Goal: Check status: Check status

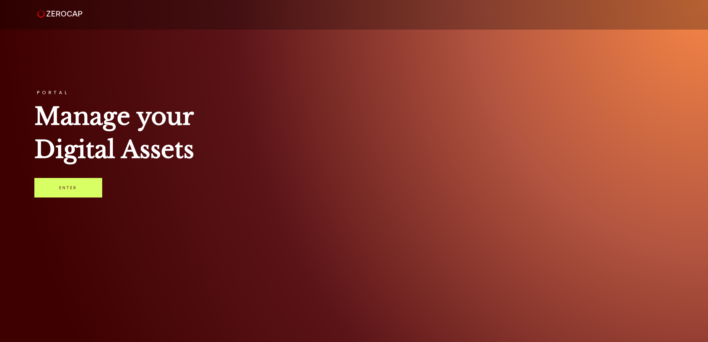
click at [42, 202] on div "PORTAL Manage your Digital Assets Enter" at bounding box center [354, 171] width 708 height 342
click at [51, 189] on link "Enter" at bounding box center [68, 188] width 68 height 20
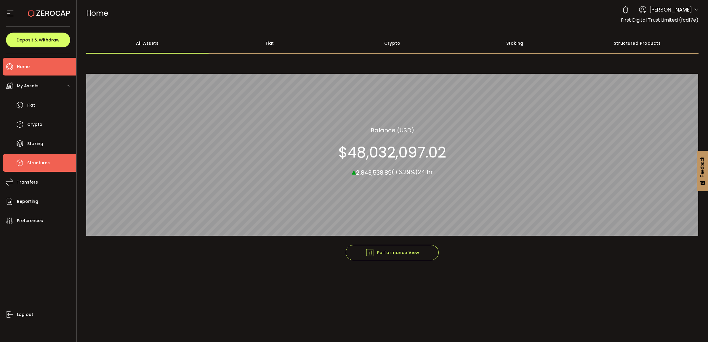
click at [51, 165] on li "Structures" at bounding box center [39, 163] width 73 height 18
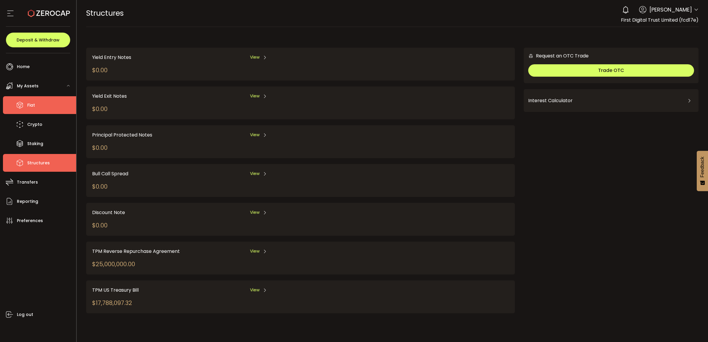
click at [38, 102] on li "Fiat" at bounding box center [39, 105] width 73 height 18
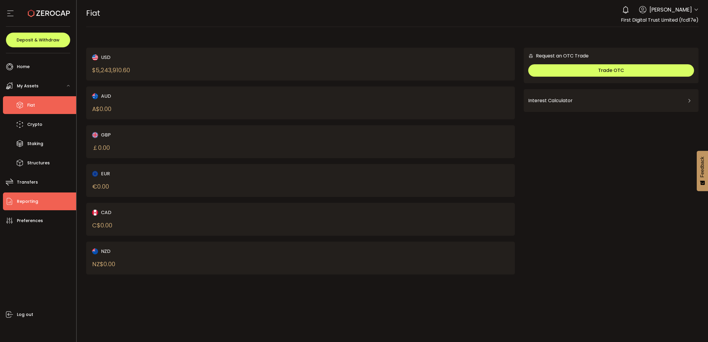
click at [48, 201] on li "Reporting" at bounding box center [39, 202] width 73 height 18
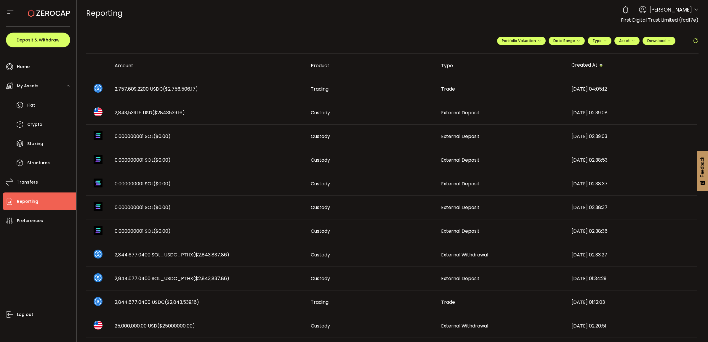
click at [693, 41] on icon at bounding box center [696, 41] width 6 height 6
click at [690, 45] on div "**********" at bounding box center [597, 43] width 201 height 18
click at [693, 43] on icon at bounding box center [696, 41] width 6 height 6
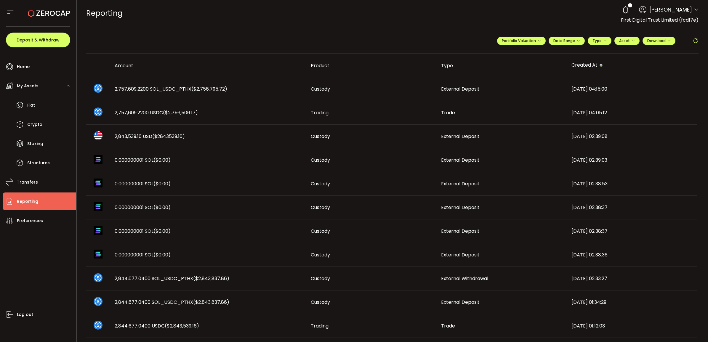
click at [693, 40] on icon at bounding box center [696, 41] width 6 height 6
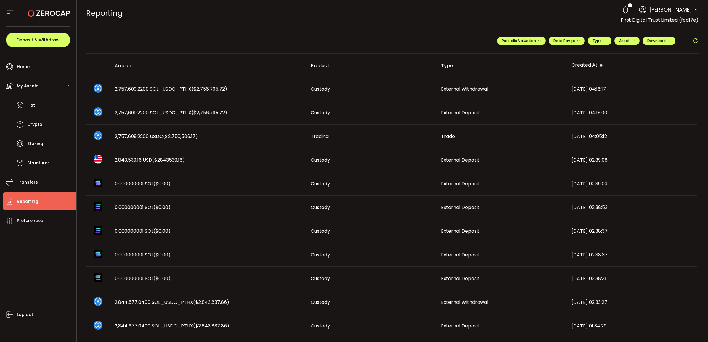
click at [696, 41] on icon at bounding box center [696, 41] width 6 height 6
click at [695, 35] on div "**********" at bounding box center [597, 43] width 201 height 18
click at [695, 38] on icon at bounding box center [696, 41] width 6 height 6
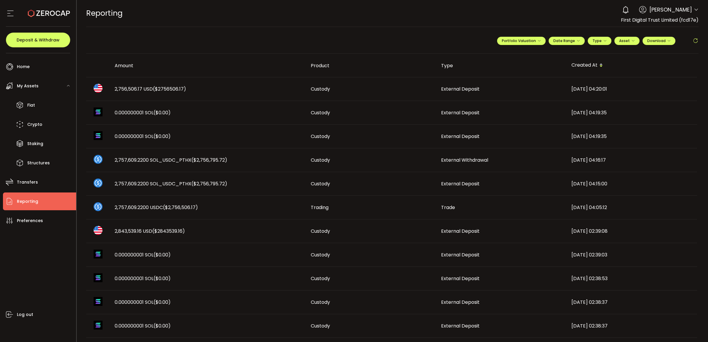
click at [132, 89] on span "2,756,506.17 USD ($2756506.17)" at bounding box center [150, 89] width 71 height 7
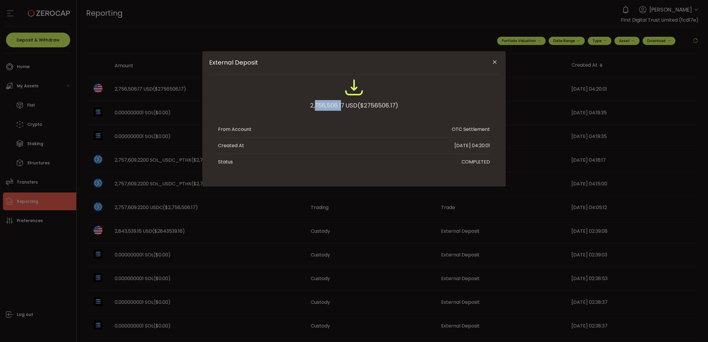
drag, startPoint x: 341, startPoint y: 107, endPoint x: 310, endPoint y: 107, distance: 31.7
click at [312, 107] on div "2,756,506.17 USD ($2756506.17)" at bounding box center [354, 105] width 88 height 11
drag, startPoint x: 310, startPoint y: 107, endPoint x: 342, endPoint y: 109, distance: 32.6
click at [342, 109] on div "2,756,506.17 USD ($2756506.17)" at bounding box center [354, 97] width 272 height 39
copy div "2,756,506.17"
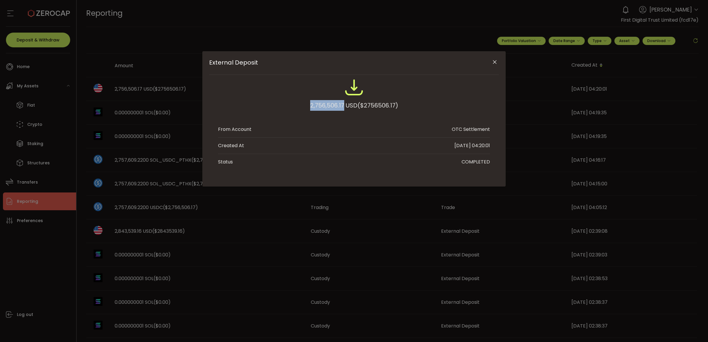
click at [494, 58] on button "Close" at bounding box center [494, 62] width 10 height 10
